Goal: Information Seeking & Learning: Learn about a topic

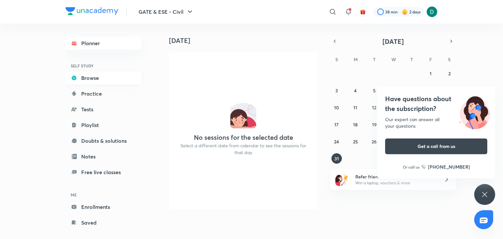
click at [80, 77] on link "Browse" at bounding box center [103, 77] width 76 height 13
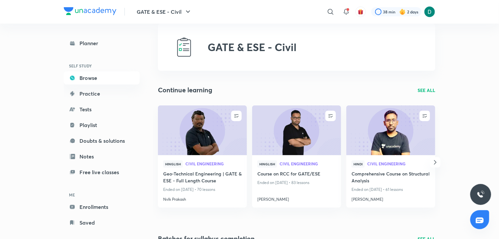
scroll to position [26, 0]
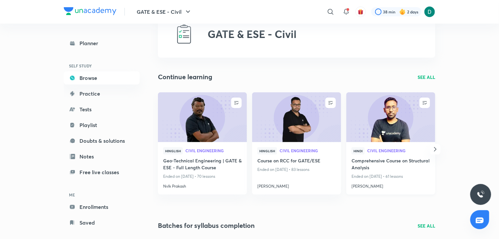
click at [417, 118] on img at bounding box center [391, 117] width 91 height 51
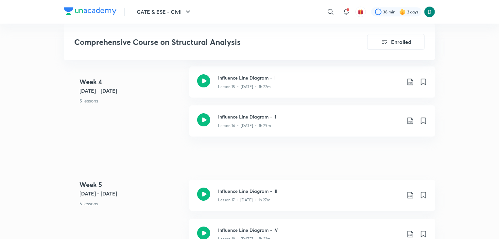
scroll to position [1034, 0]
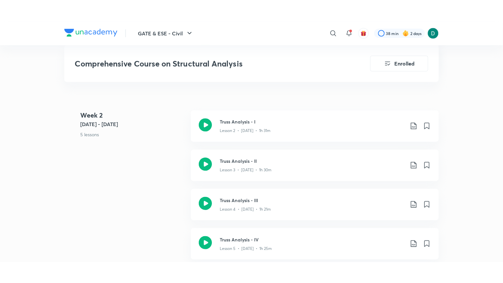
scroll to position [458, 0]
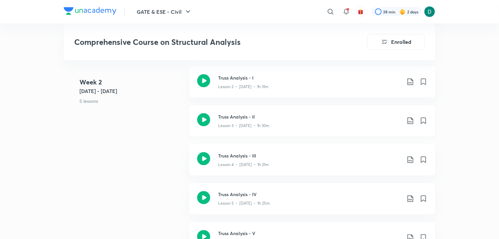
click at [257, 121] on div "Lesson 3 • May 13 • 1h 30m" at bounding box center [309, 124] width 183 height 9
click at [255, 162] on p "Lesson 4 • [DATE] • 1h 21m" at bounding box center [243, 165] width 51 height 6
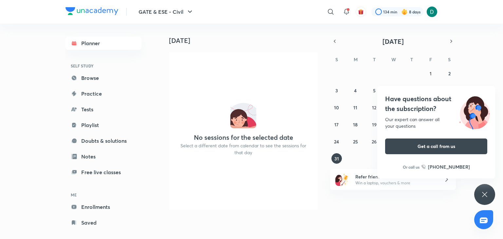
click at [490, 193] on div "Have questions about the subscription? Our expert can answer all your questions…" at bounding box center [484, 194] width 21 height 21
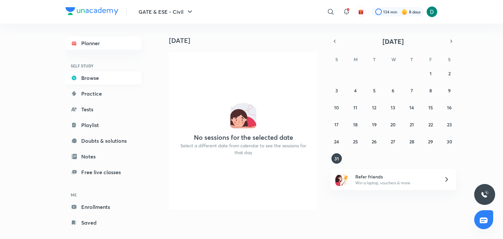
click at [115, 77] on link "Browse" at bounding box center [103, 77] width 76 height 13
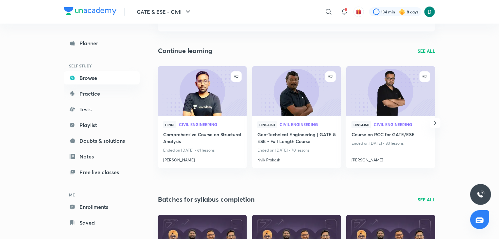
scroll to position [65, 0]
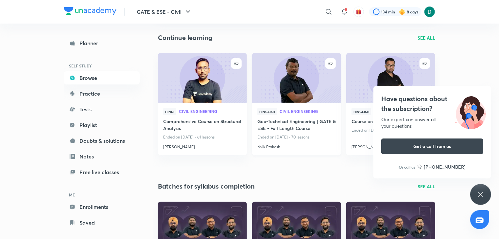
click at [297, 96] on img at bounding box center [296, 77] width 91 height 51
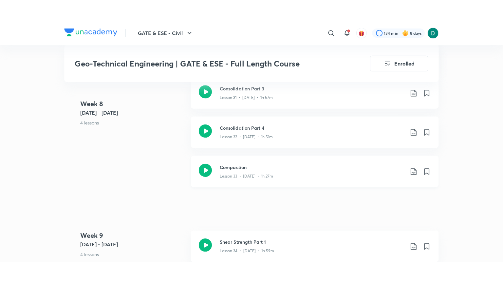
scroll to position [1807, 0]
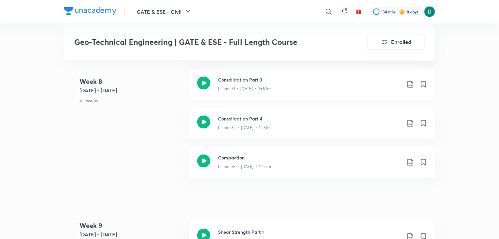
click at [289, 83] on div "Lesson 31 • [DATE] • 1h 57m" at bounding box center [309, 87] width 183 height 9
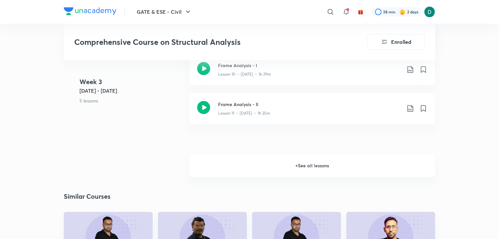
scroll to position [825, 0]
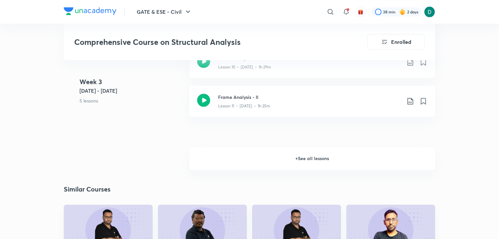
click at [321, 155] on h6 "+ See all lessons" at bounding box center [313, 158] width 246 height 23
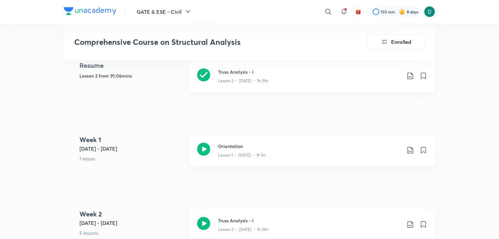
scroll to position [249, 0]
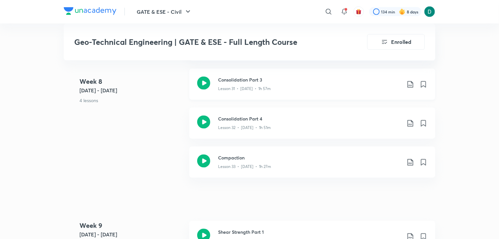
click at [415, 82] on div "Consolidation Part 3 Lesson 31 • [DATE] • 1h 57m" at bounding box center [322, 84] width 209 height 15
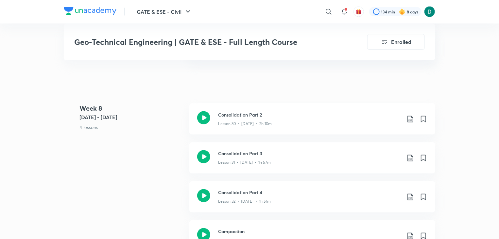
scroll to position [1741, 0]
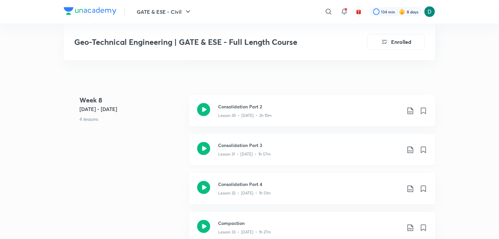
click at [410, 150] on icon at bounding box center [411, 150] width 8 height 8
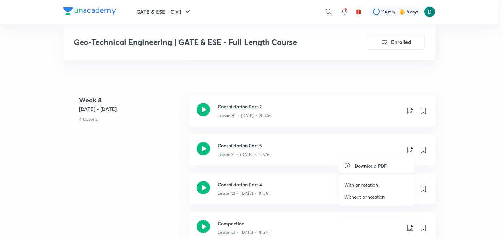
click at [374, 186] on p "With annotation" at bounding box center [361, 184] width 34 height 7
